Goal: Task Accomplishment & Management: Use online tool/utility

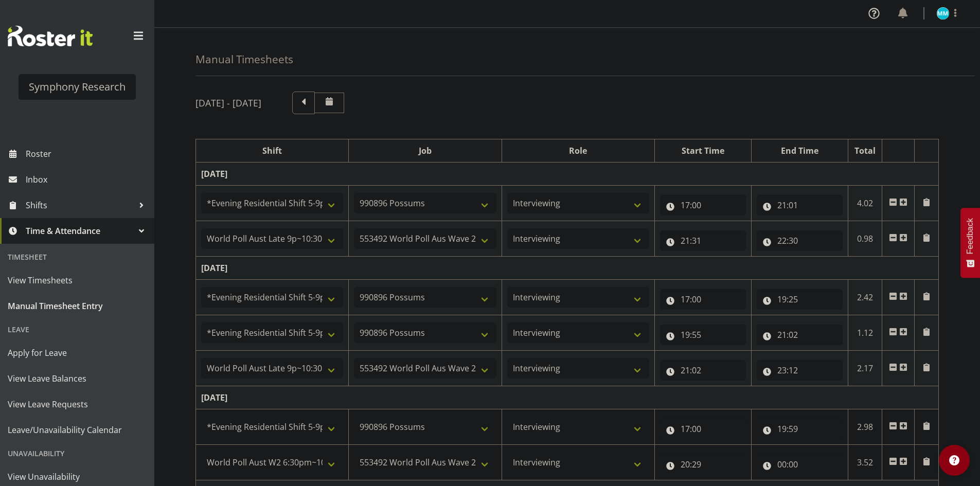
select select "48116"
select select "10633"
select select "47"
select select "57511"
select select "10499"
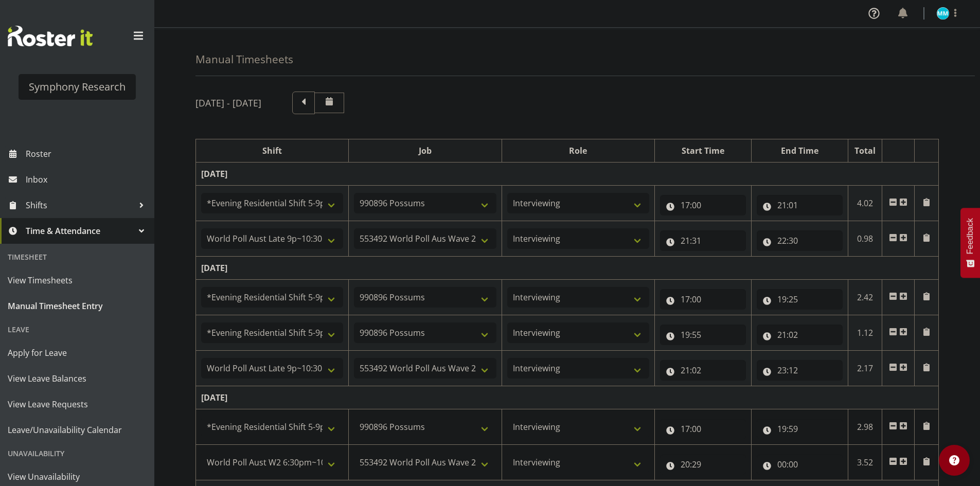
select select "47"
select select "48116"
select select "10633"
select select "47"
select select "48116"
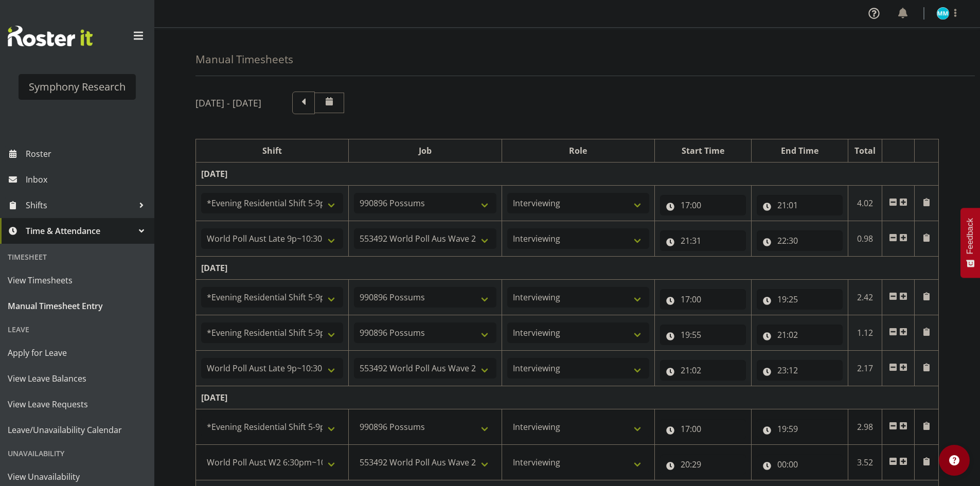
select select "10633"
select select "47"
select select "57511"
select select "10499"
select select "47"
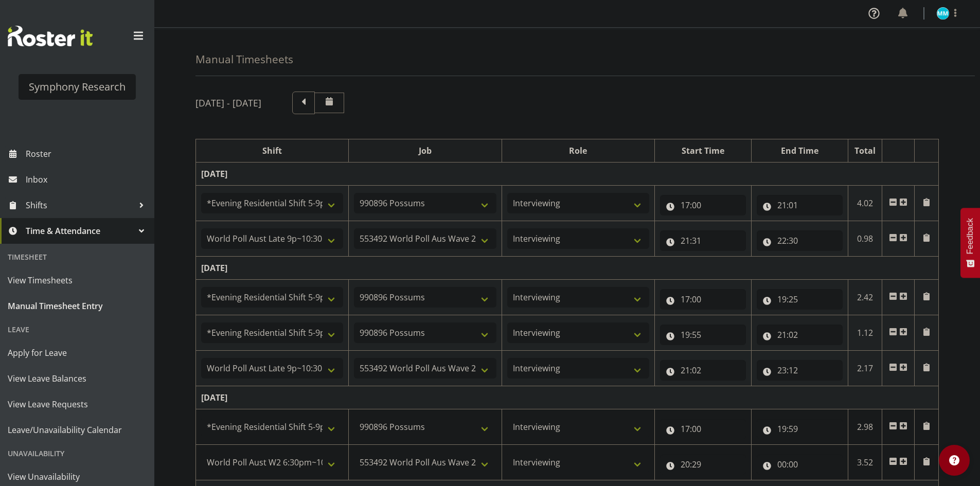
select select "48116"
select select "10633"
select select "47"
select select "56692"
select select "10499"
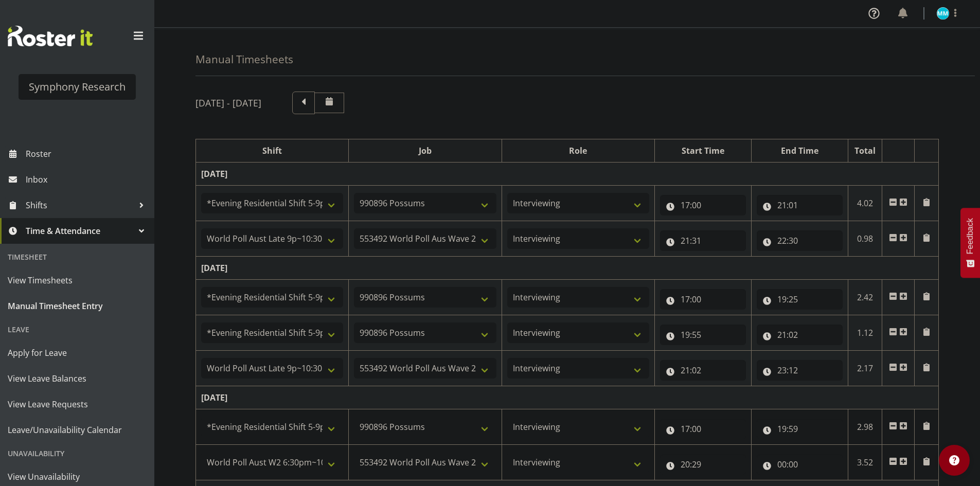
select select "47"
